Goal: Task Accomplishment & Management: Use online tool/utility

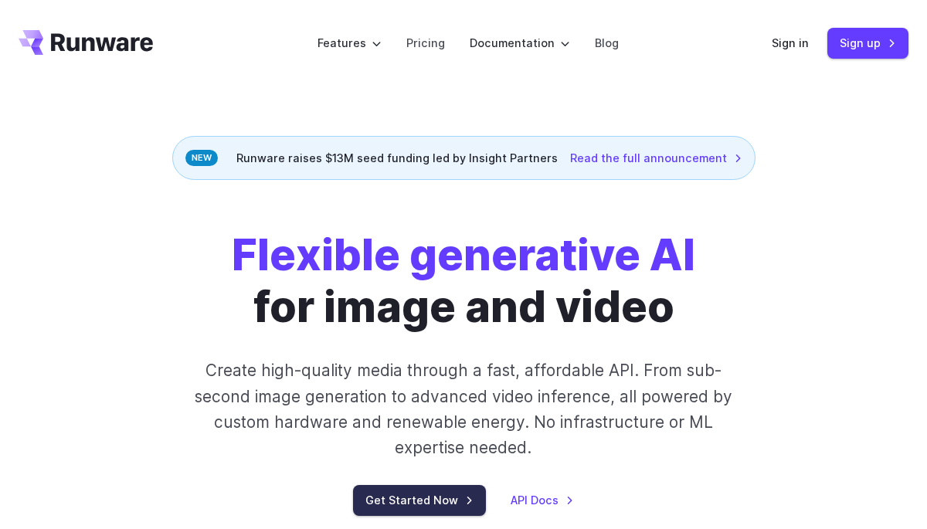
click at [432, 488] on link "Get Started Now" at bounding box center [419, 500] width 133 height 30
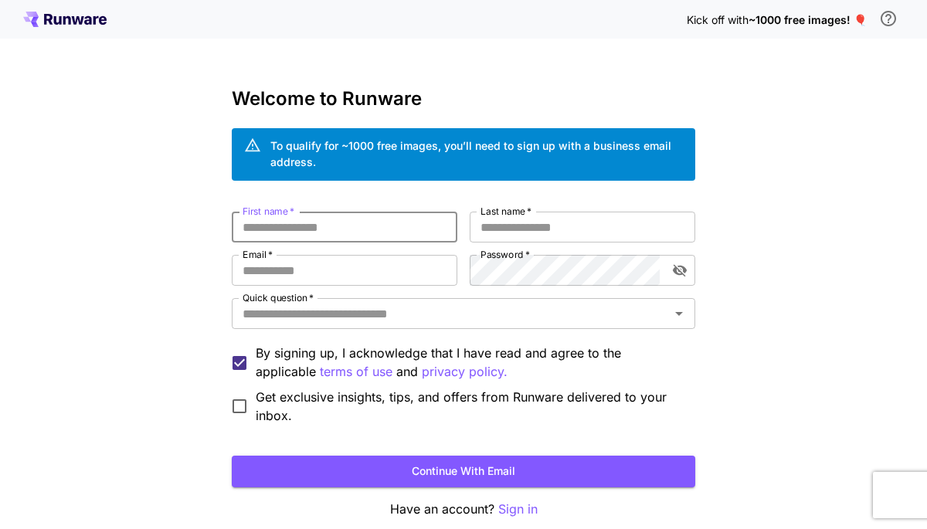
click at [324, 219] on input "First name   *" at bounding box center [344, 227] width 225 height 31
type input "******"
click at [513, 220] on input "Last name   *" at bounding box center [581, 227] width 225 height 31
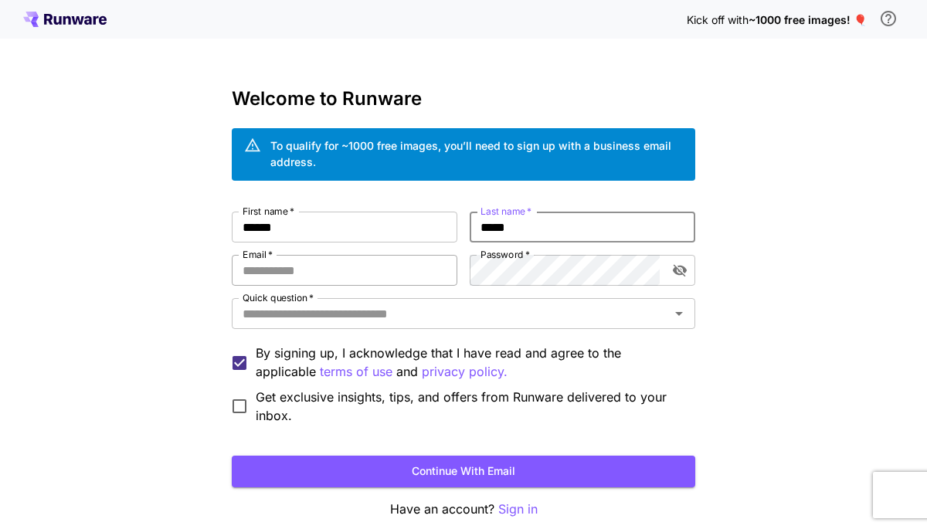
type input "*****"
click at [346, 270] on input "Email   *" at bounding box center [344, 270] width 225 height 31
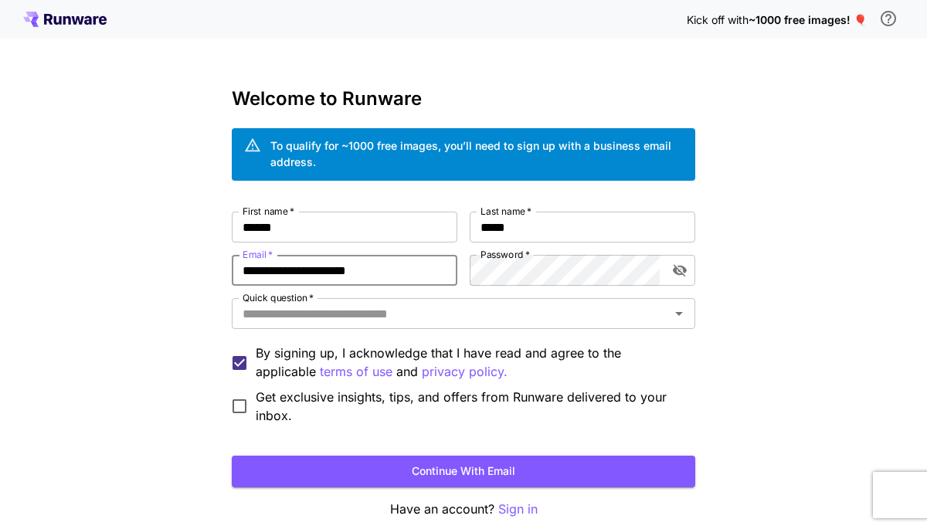
type input "**********"
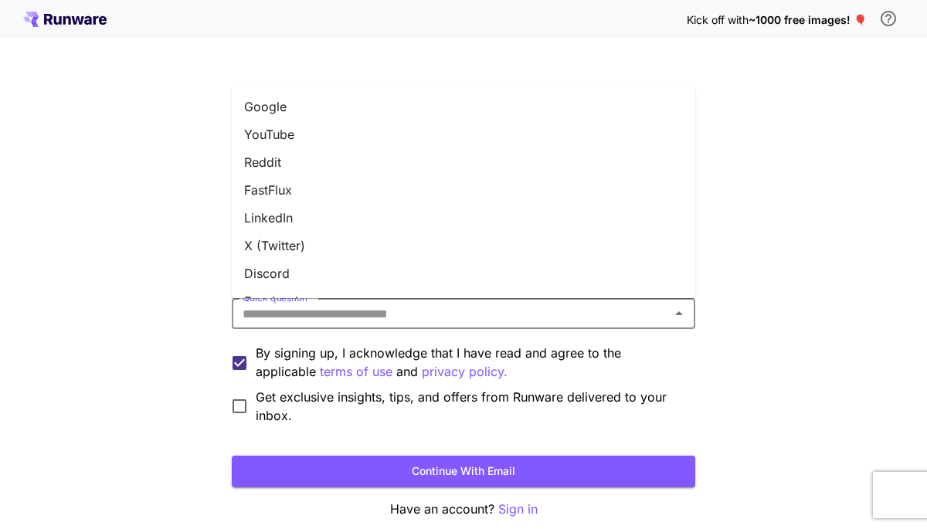
click at [283, 313] on input "Quick question   *" at bounding box center [450, 314] width 429 height 22
click at [286, 107] on li "Google" at bounding box center [463, 107] width 463 height 28
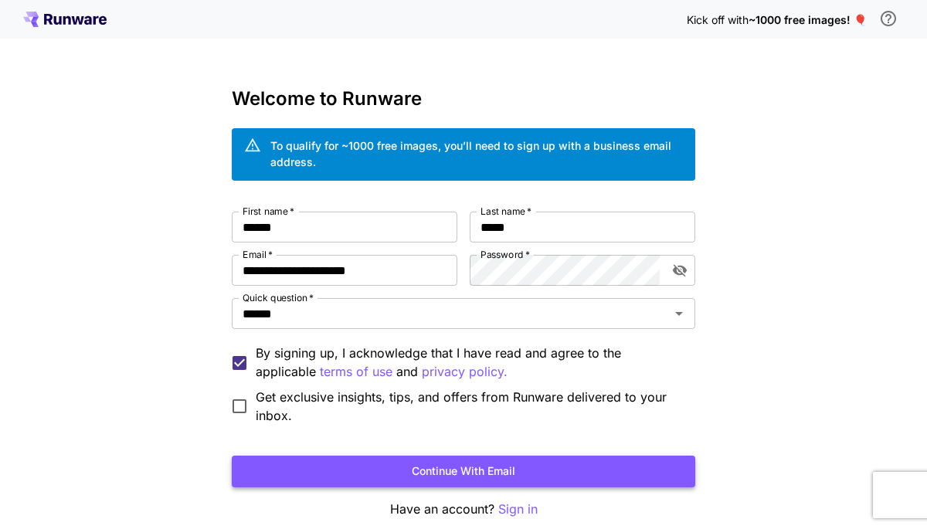
click at [380, 480] on button "Continue with email" at bounding box center [463, 472] width 463 height 32
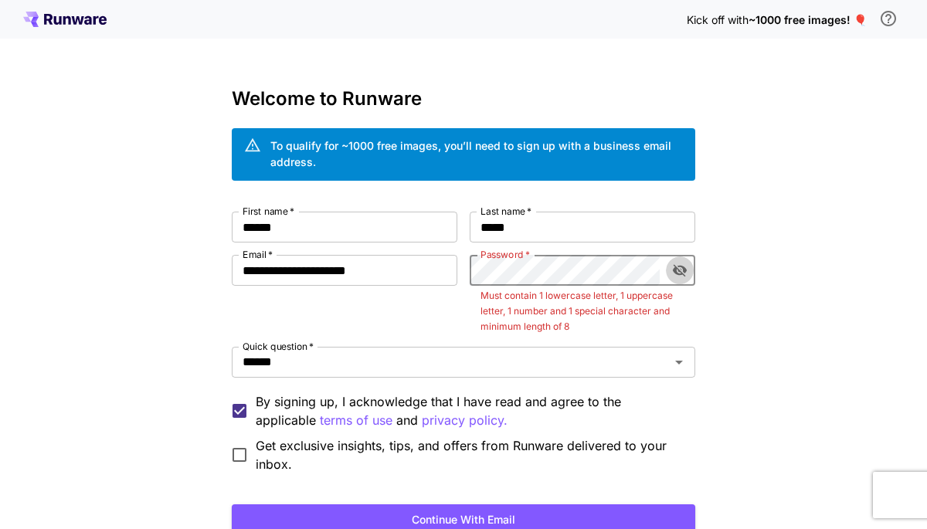
click at [674, 281] on button "toggle password visibility" at bounding box center [680, 270] width 28 height 28
click at [578, 293] on p "Must contain 1 lowercase letter, 1 uppercase letter, 1 number and 1 special cha…" at bounding box center [582, 311] width 204 height 46
click at [579, 290] on p "Must contain 1 lowercase letter, 1 uppercase letter, 1 number and 1 special cha…" at bounding box center [582, 311] width 204 height 46
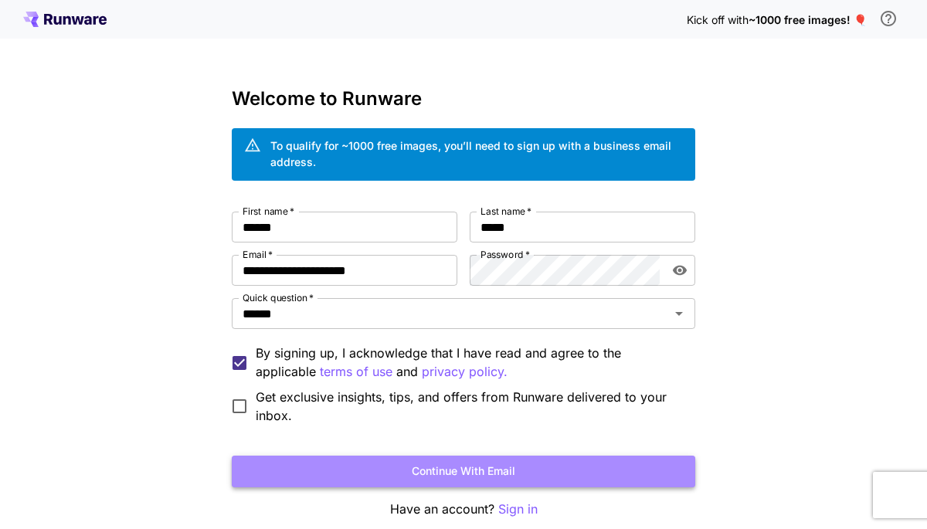
click at [571, 467] on button "Continue with email" at bounding box center [463, 472] width 463 height 32
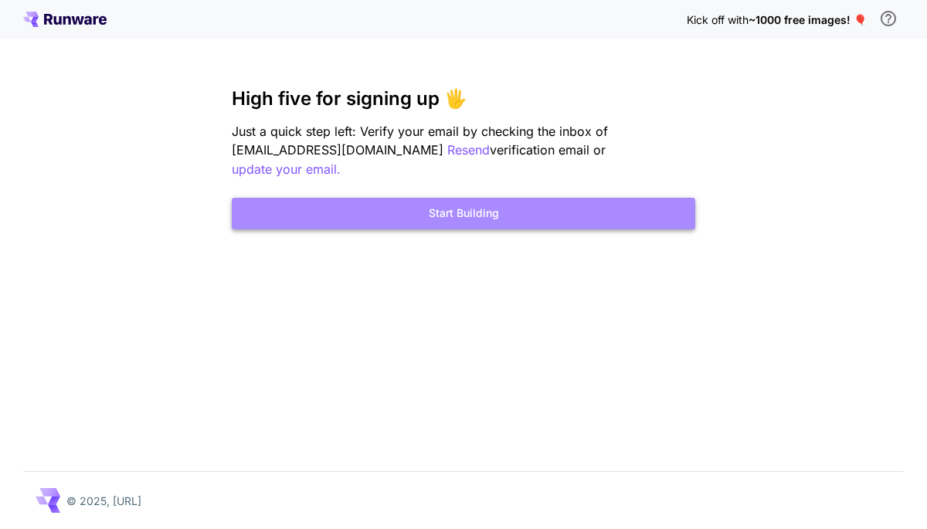
click at [429, 198] on button "Start Building" at bounding box center [463, 214] width 463 height 32
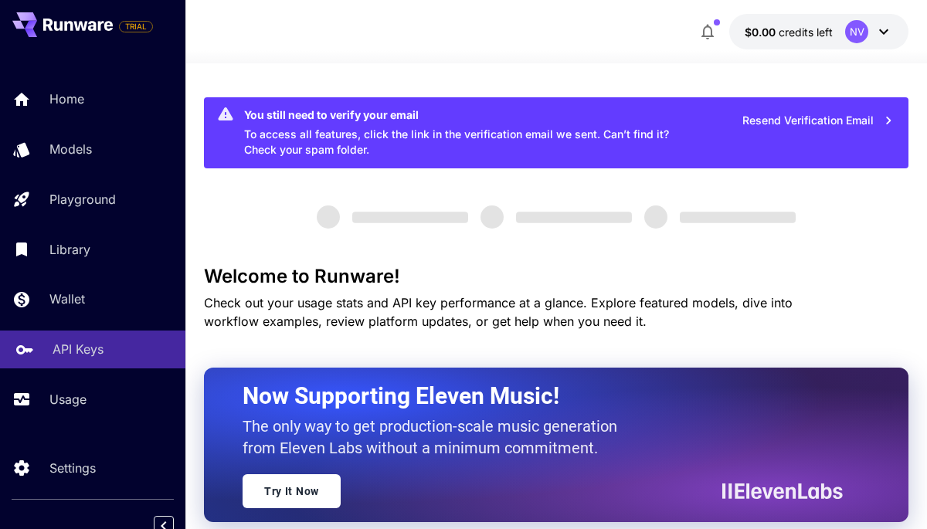
click at [68, 354] on p "API Keys" at bounding box center [78, 349] width 51 height 19
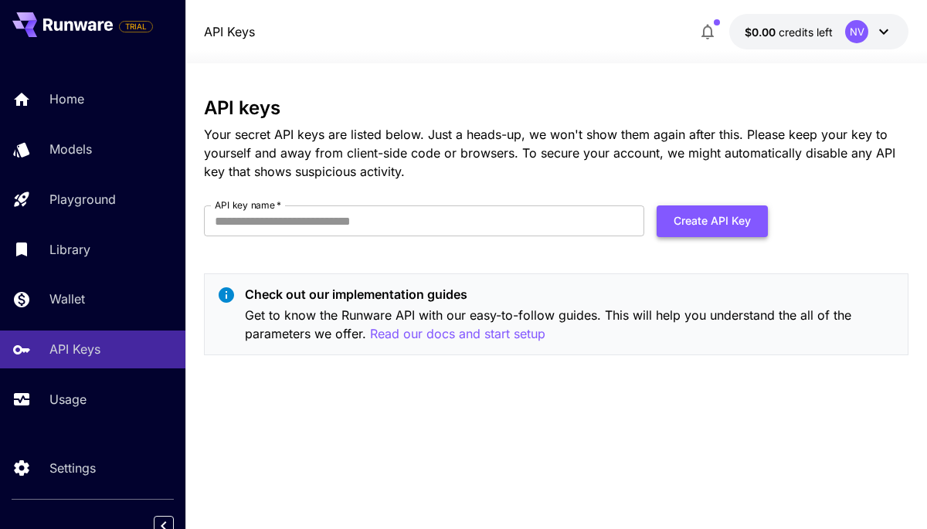
click at [709, 221] on button "Create API Key" at bounding box center [711, 221] width 111 height 32
click at [867, 29] on div "NV" at bounding box center [856, 31] width 23 height 23
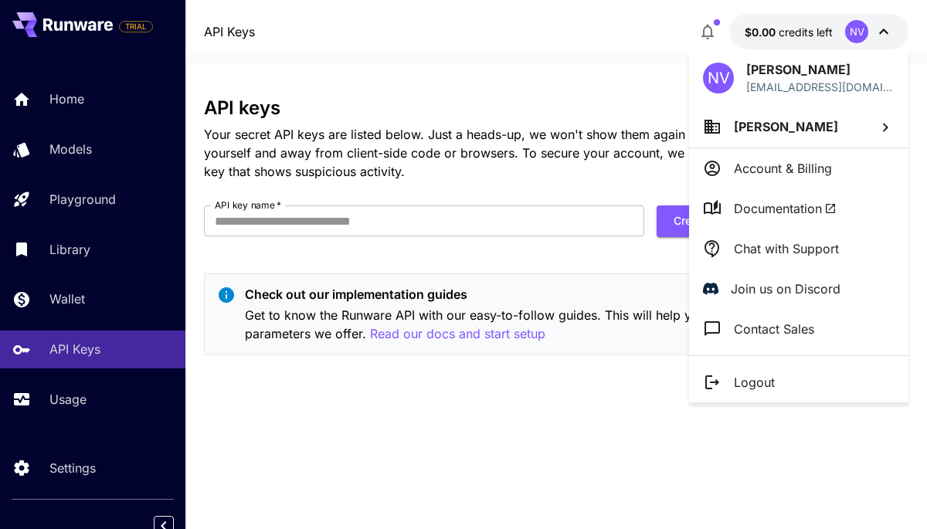
click at [867, 29] on div at bounding box center [463, 264] width 927 height 529
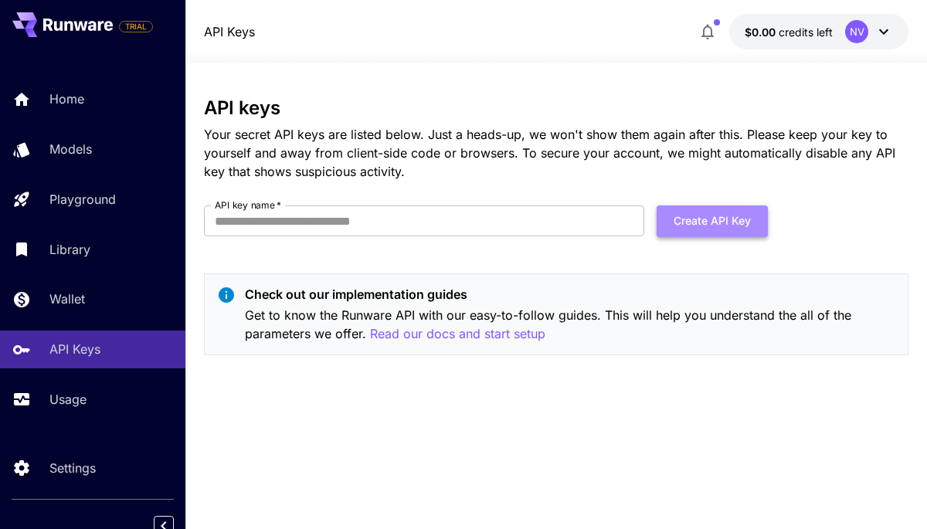
click at [696, 227] on button "Create API Key" at bounding box center [711, 221] width 111 height 32
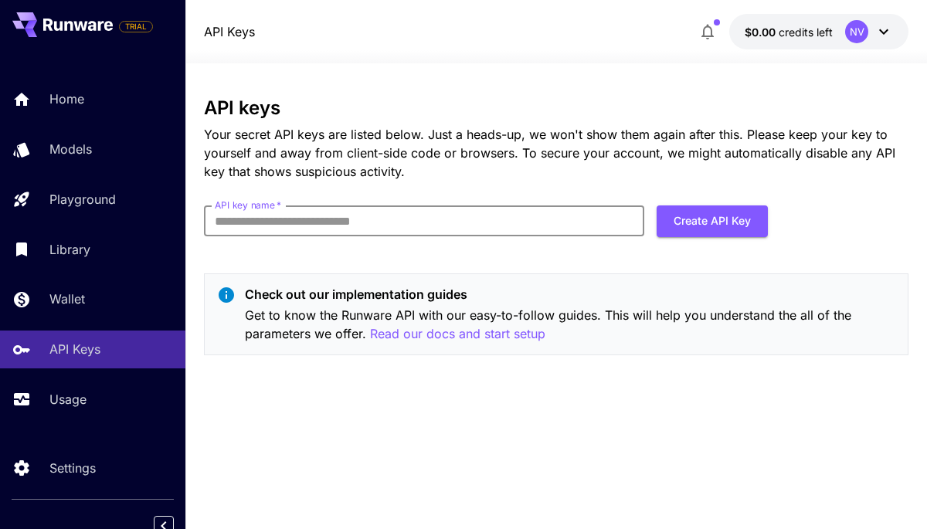
click at [359, 226] on input "API key name   *" at bounding box center [424, 220] width 440 height 31
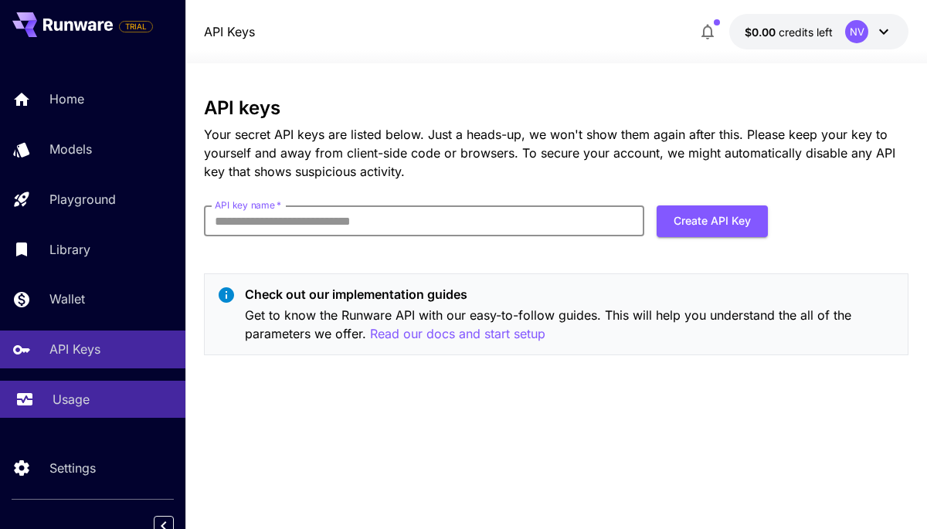
click at [96, 412] on link "Usage" at bounding box center [92, 400] width 185 height 38
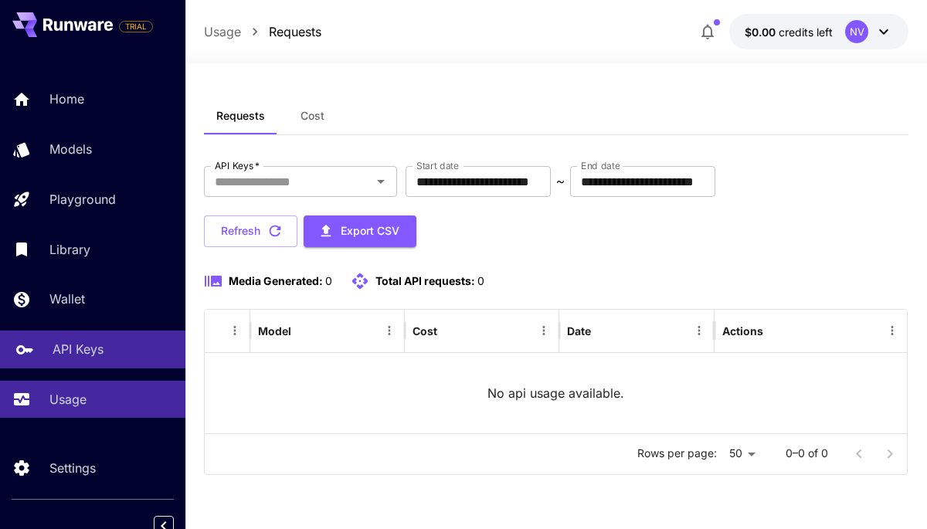
click at [81, 344] on p "API Keys" at bounding box center [78, 349] width 51 height 19
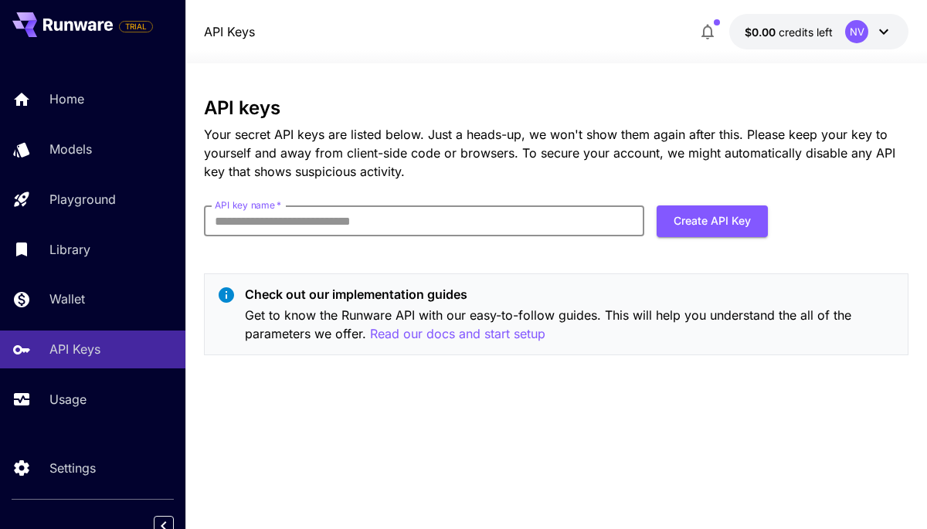
click at [435, 218] on input "API key name   *" at bounding box center [424, 220] width 440 height 31
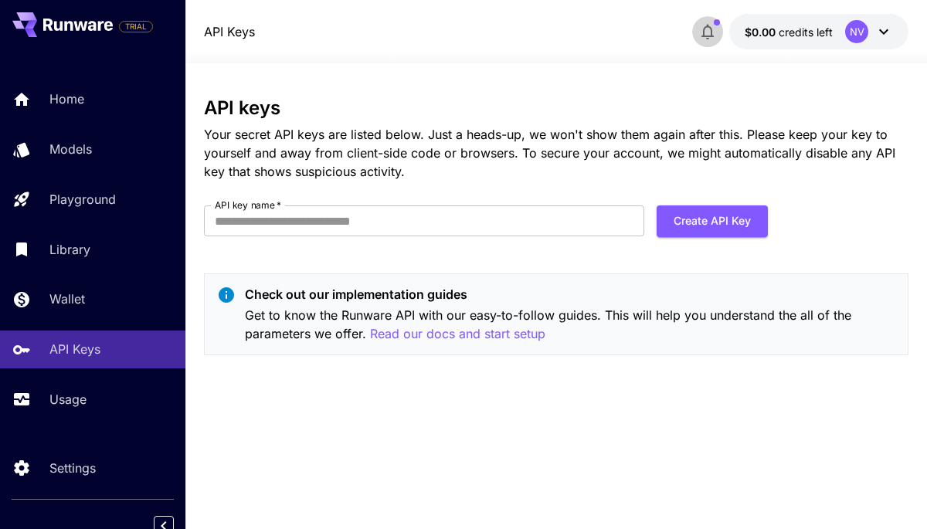
click at [703, 25] on icon "button" at bounding box center [707, 31] width 19 height 19
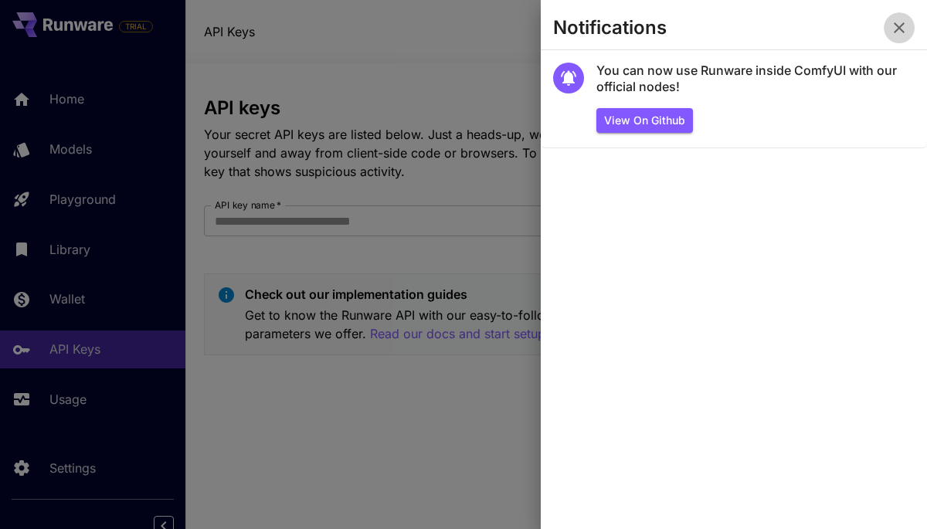
click at [899, 22] on icon "button" at bounding box center [898, 28] width 19 height 19
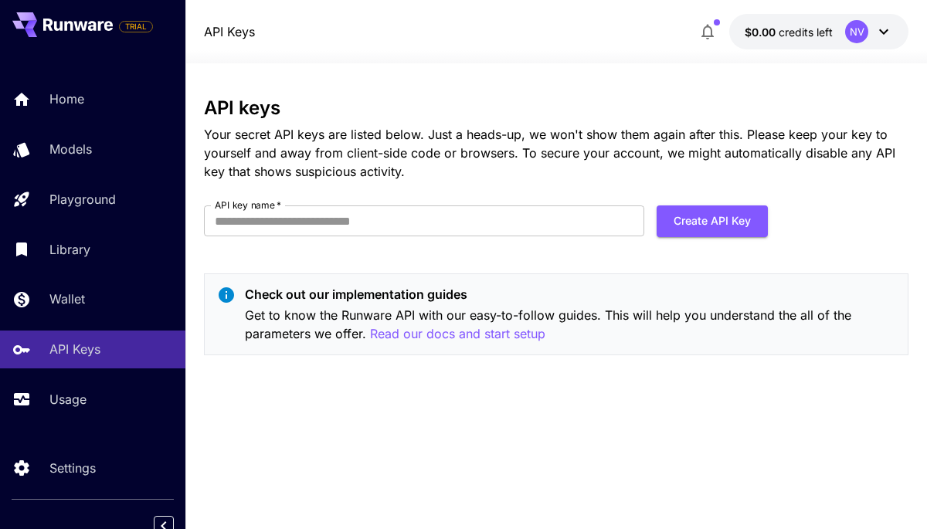
click at [882, 29] on icon at bounding box center [883, 31] width 19 height 19
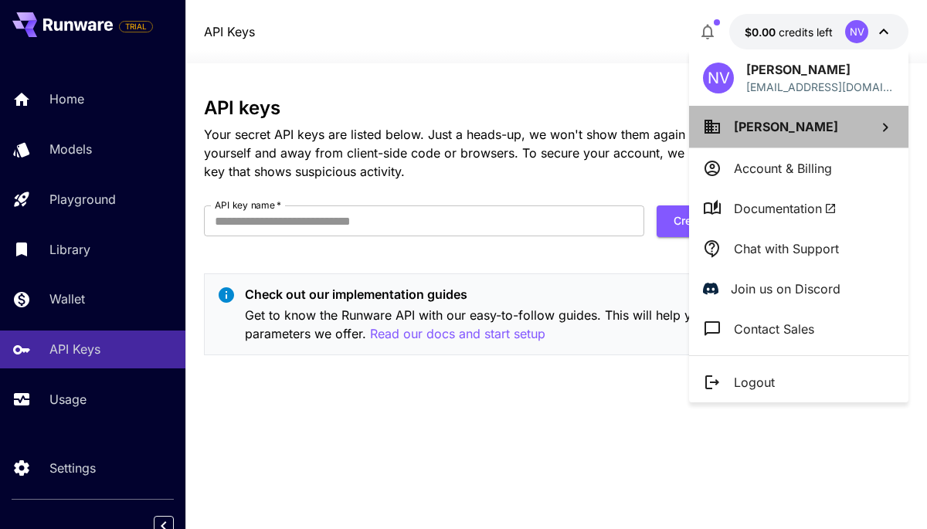
click at [818, 127] on li "Nicole Varan" at bounding box center [798, 127] width 219 height 42
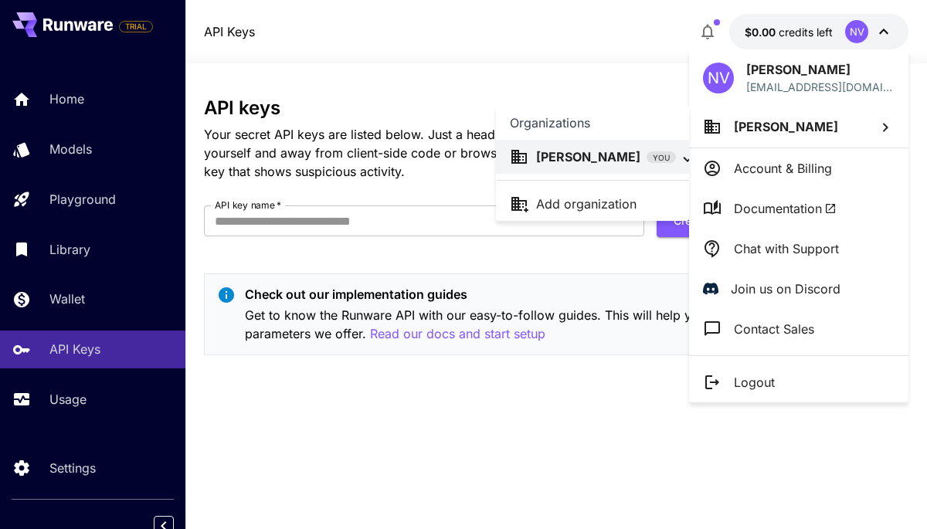
click at [859, 120] on div at bounding box center [463, 264] width 927 height 529
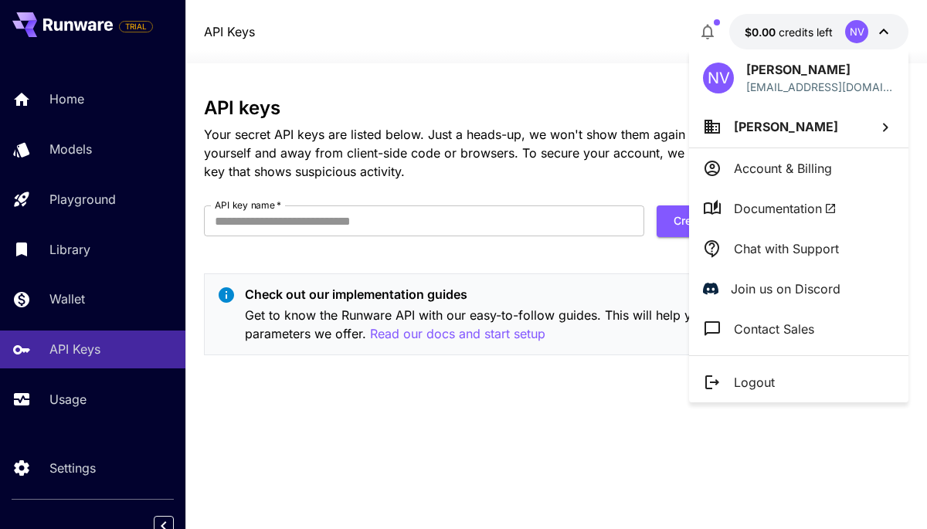
click at [72, 467] on div at bounding box center [463, 264] width 927 height 529
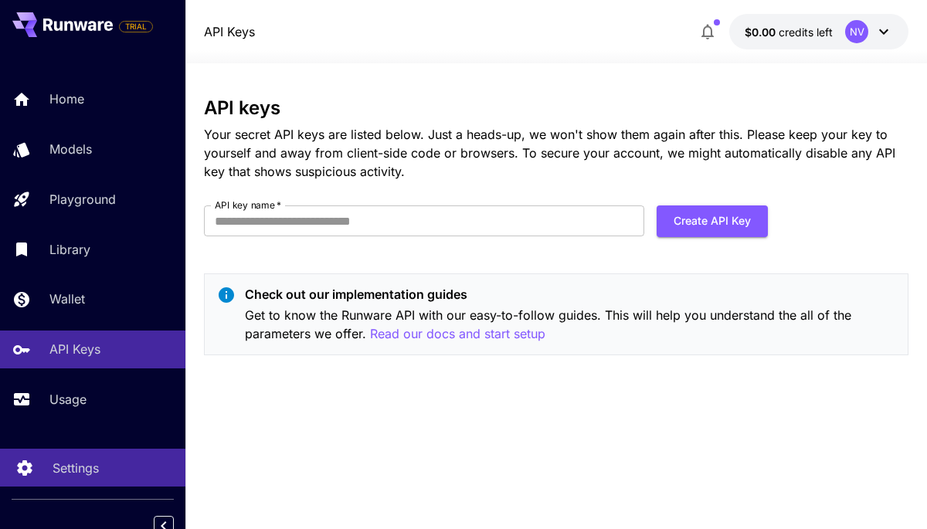
click at [63, 466] on p "Settings" at bounding box center [76, 468] width 46 height 19
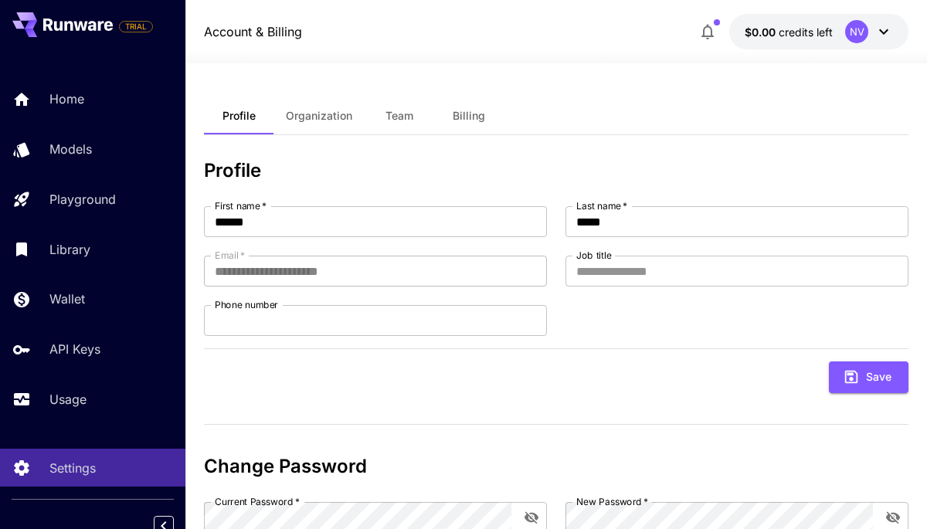
click at [469, 113] on span "Billing" at bounding box center [468, 116] width 32 height 14
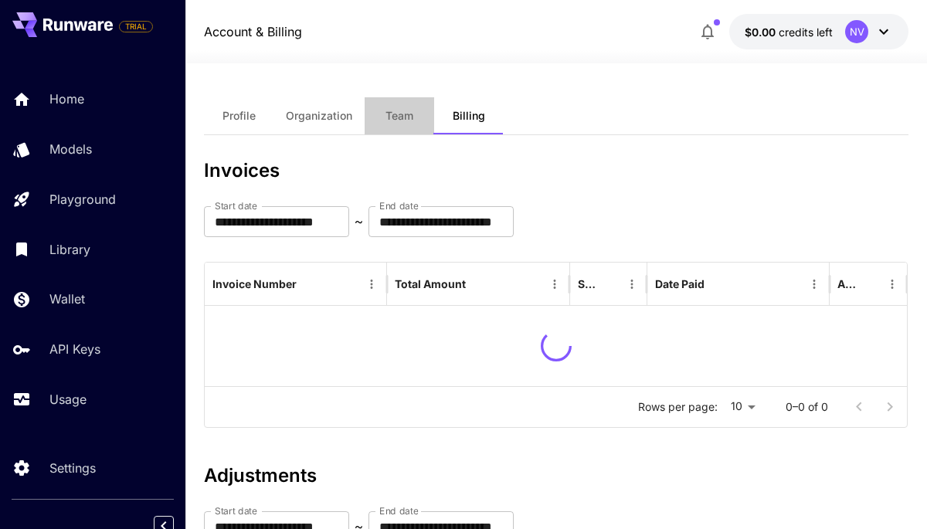
click at [402, 118] on span "Team" at bounding box center [399, 116] width 28 height 14
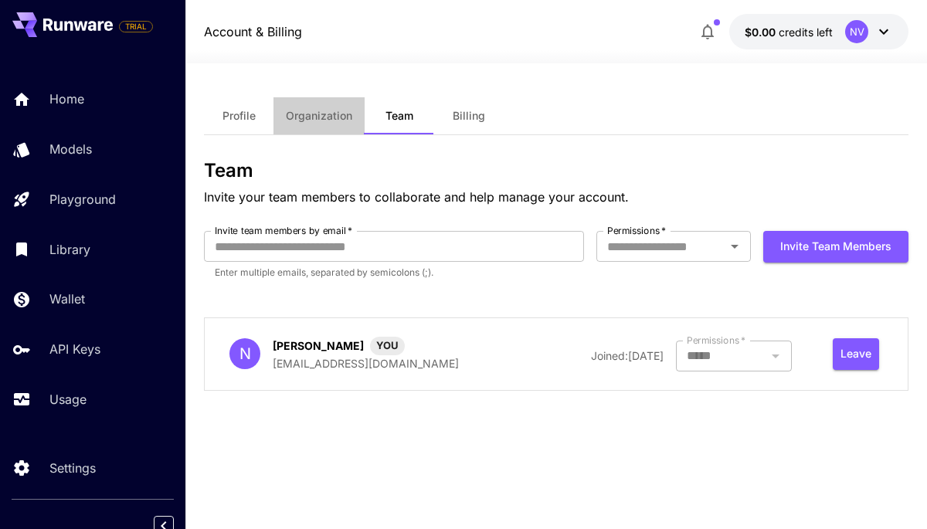
click at [324, 127] on button "Organization" at bounding box center [318, 115] width 91 height 37
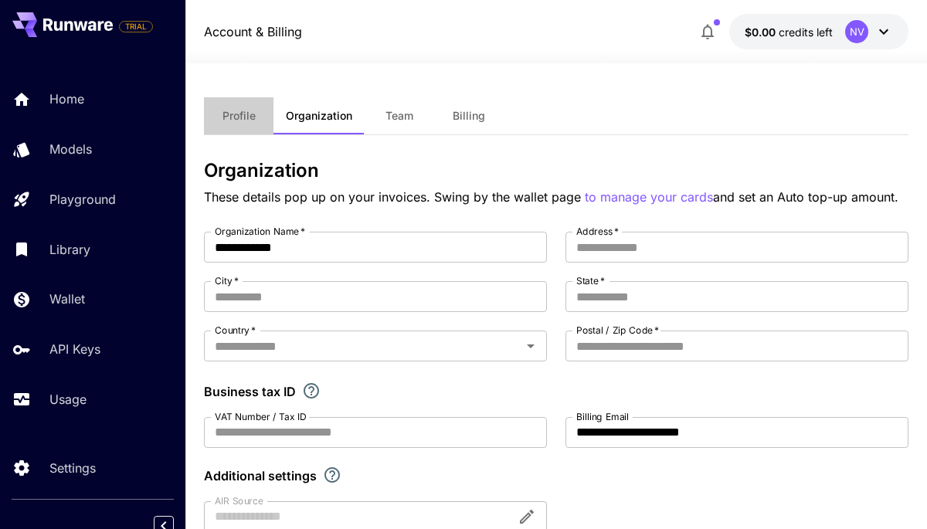
click at [226, 120] on span "Profile" at bounding box center [238, 116] width 33 height 14
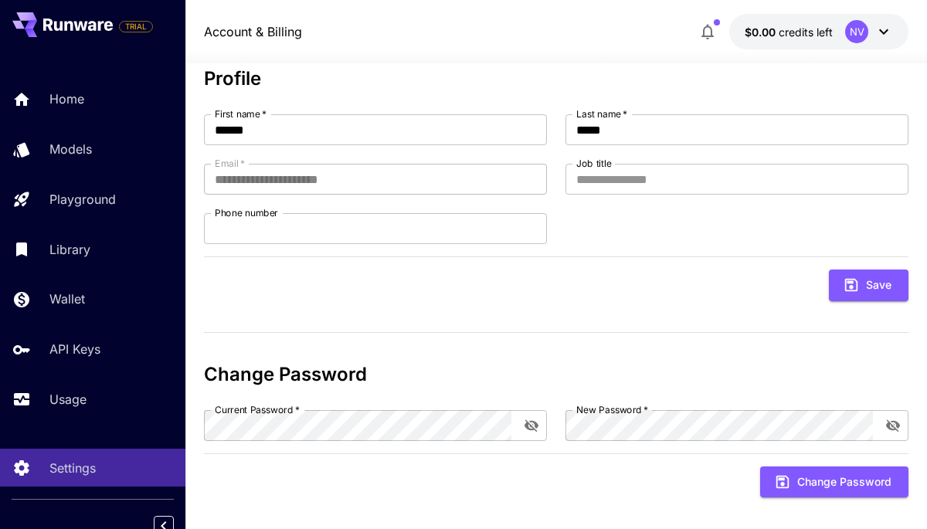
scroll to position [93, 0]
click at [230, 514] on div "**********" at bounding box center [556, 257] width 704 height 572
click at [80, 514] on div at bounding box center [92, 526] width 185 height 28
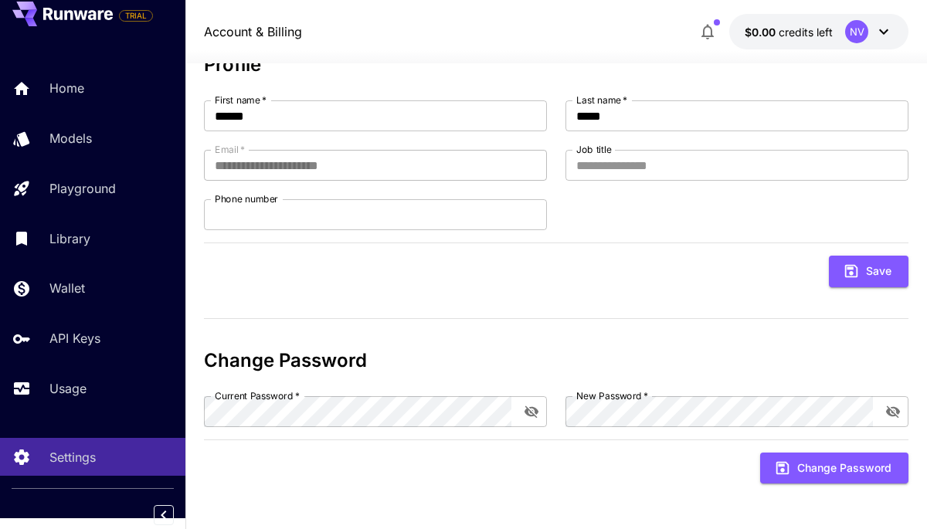
scroll to position [107, 0]
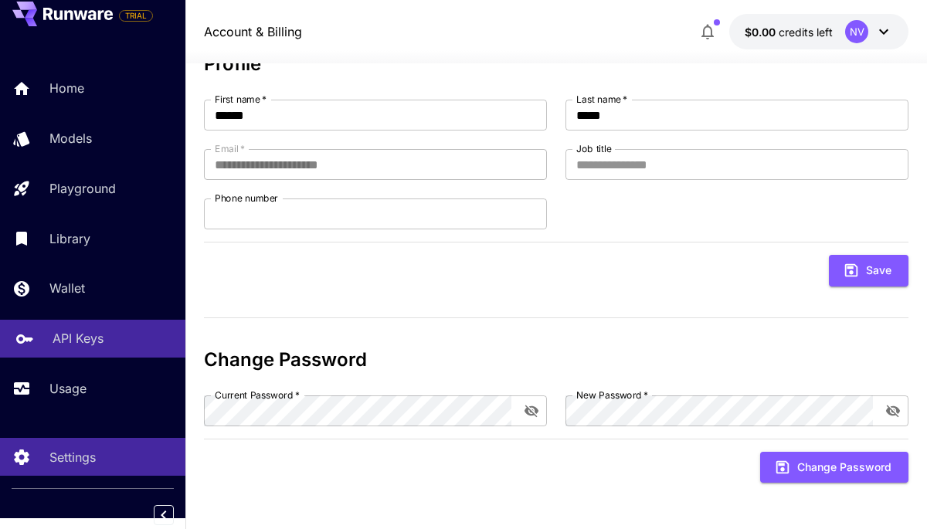
click at [72, 339] on p "API Keys" at bounding box center [78, 338] width 51 height 19
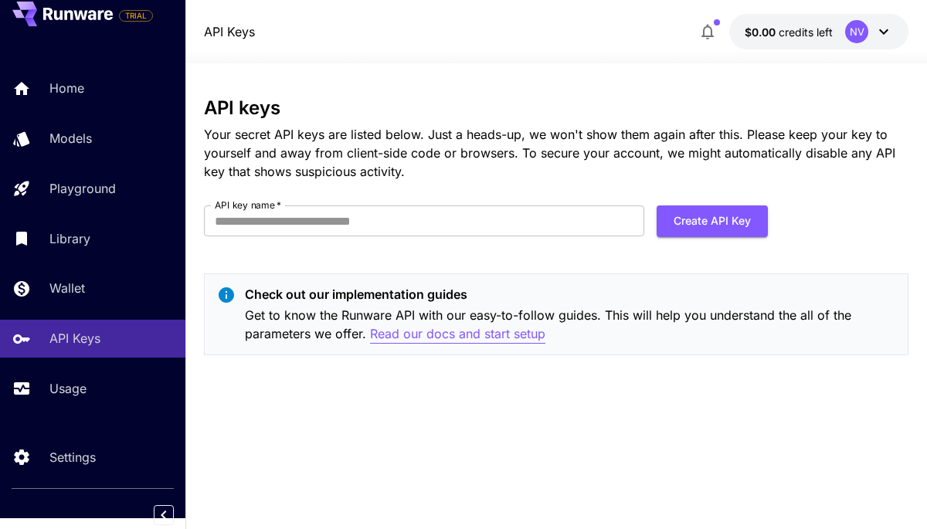
click at [456, 334] on p "Read our docs and start setup" at bounding box center [457, 333] width 175 height 19
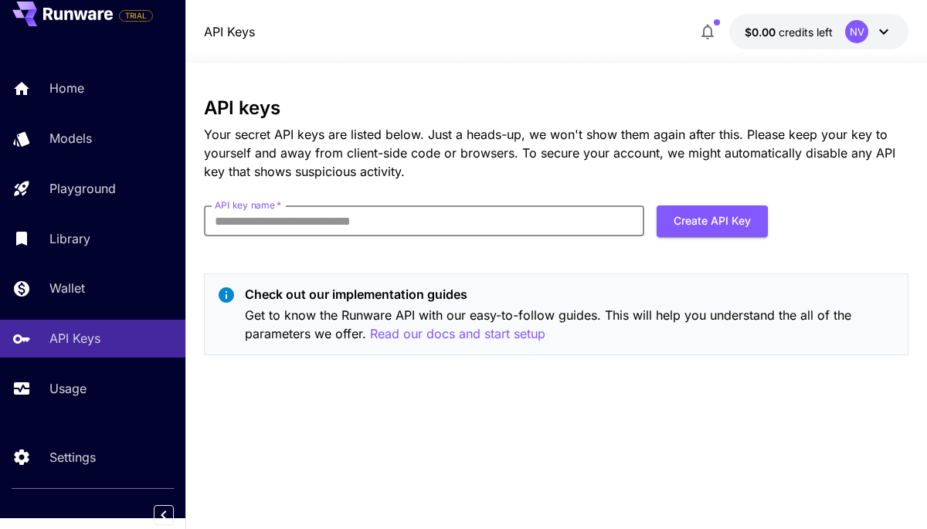
click at [316, 219] on input "API key name   *" at bounding box center [424, 220] width 440 height 31
paste input "**********"
type input "**********"
click at [685, 218] on button "Create API Key" at bounding box center [711, 221] width 111 height 32
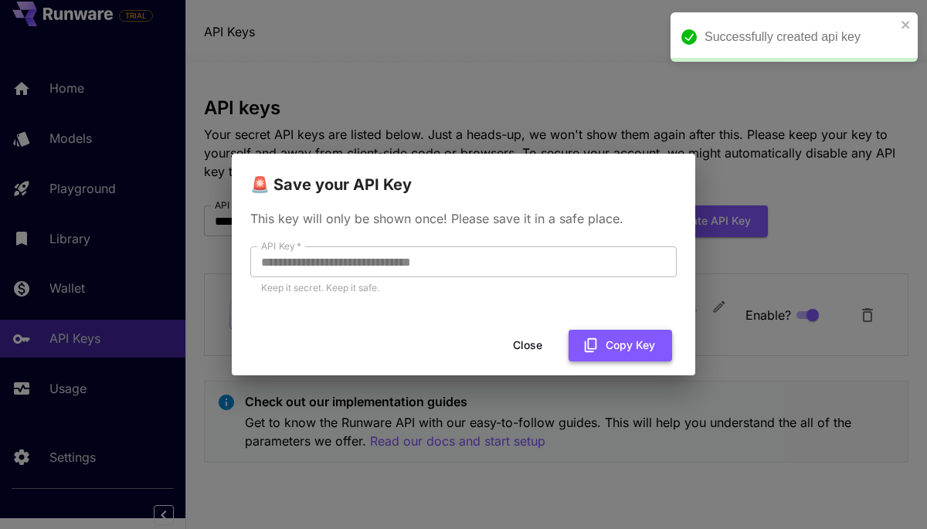
click at [586, 342] on icon "button" at bounding box center [590, 345] width 17 height 17
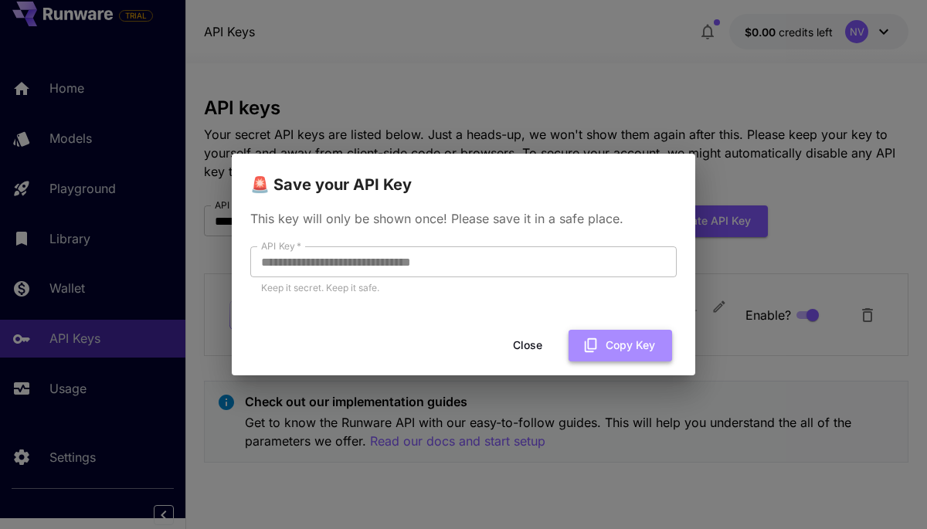
click at [601, 347] on button "Copy Key" at bounding box center [619, 346] width 103 height 32
